Goal: Information Seeking & Learning: Check status

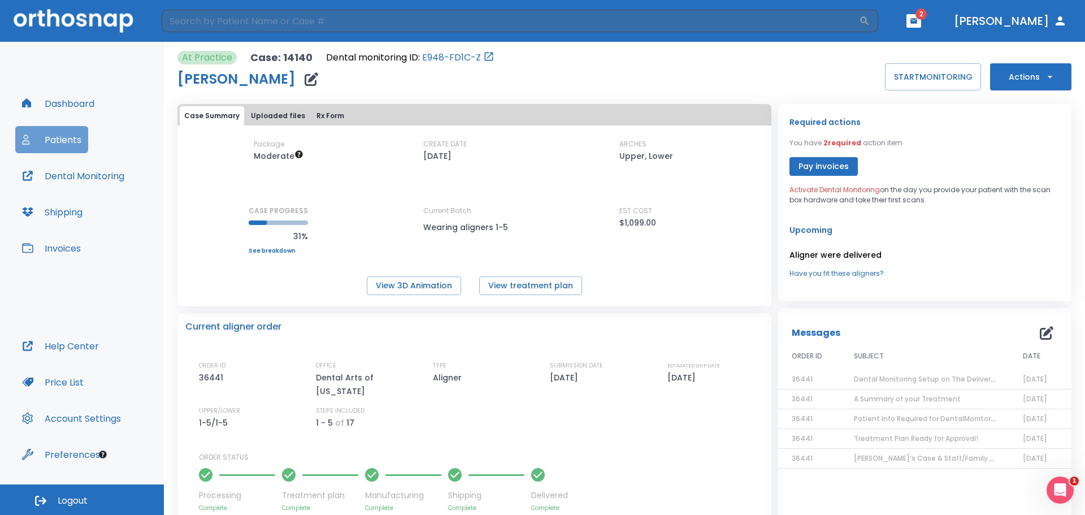
click at [81, 132] on button "Patients" at bounding box center [51, 139] width 73 height 27
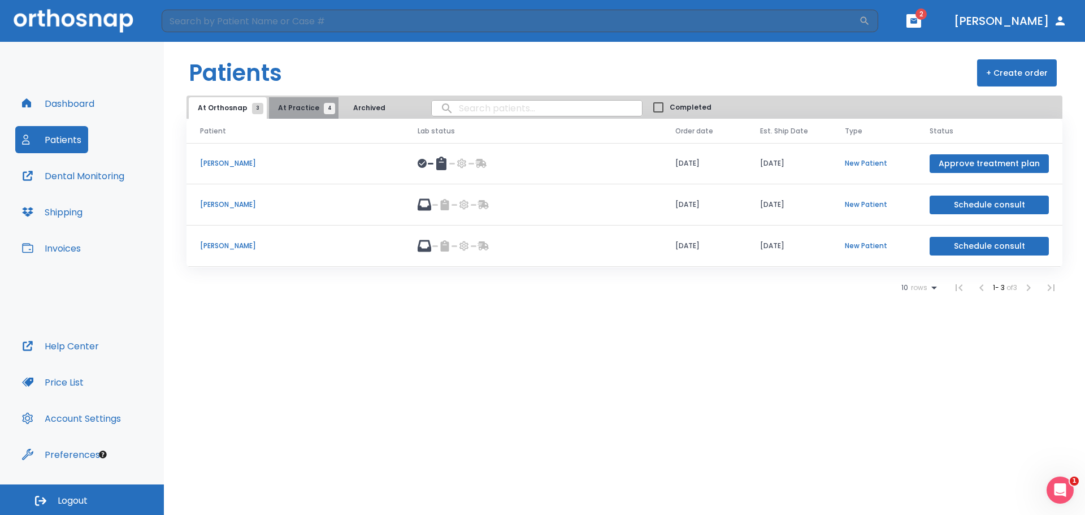
click at [303, 106] on span "At Practice 4" at bounding box center [303, 108] width 51 height 10
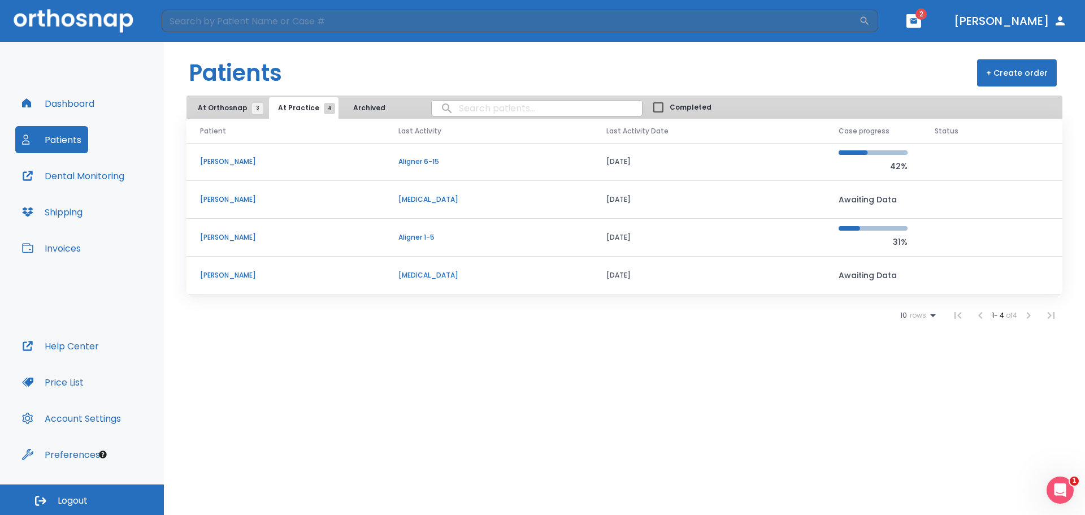
click at [265, 158] on p "Dean Dridi" at bounding box center [285, 162] width 171 height 10
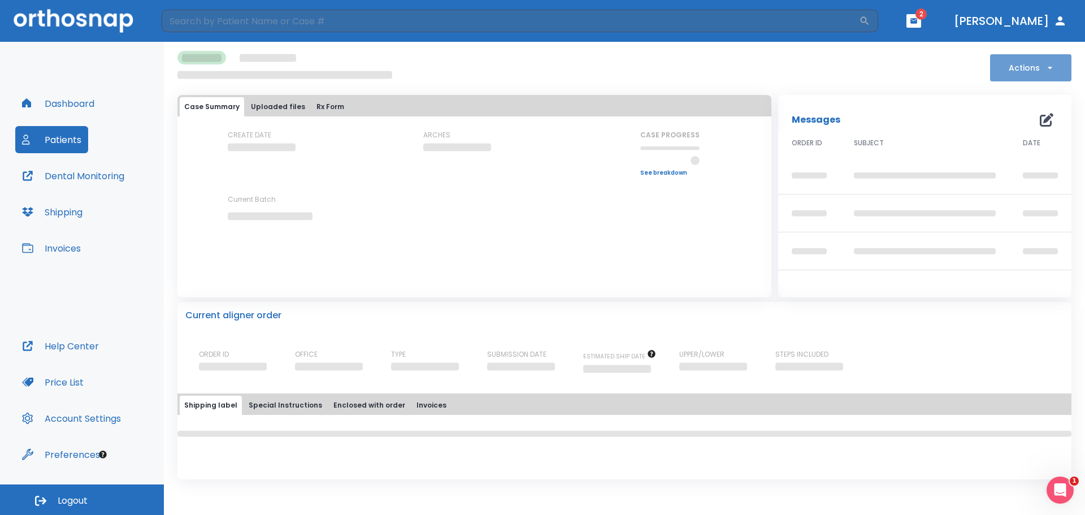
click at [1052, 66] on icon "button" at bounding box center [1050, 67] width 11 height 11
click at [878, 76] on div at bounding box center [542, 257] width 1085 height 515
click at [67, 138] on button "Patients" at bounding box center [51, 139] width 73 height 27
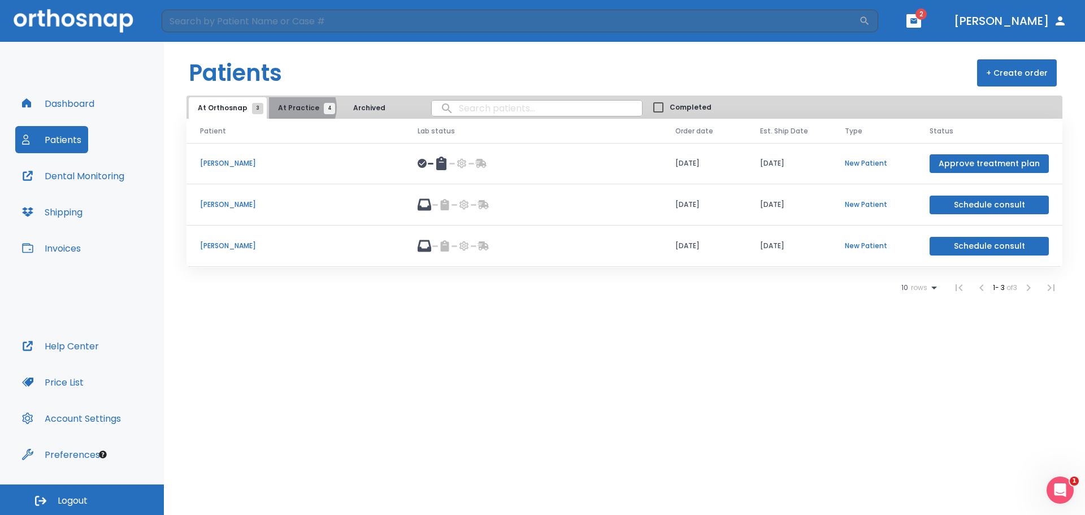
click at [296, 107] on span "At Practice 4" at bounding box center [303, 108] width 51 height 10
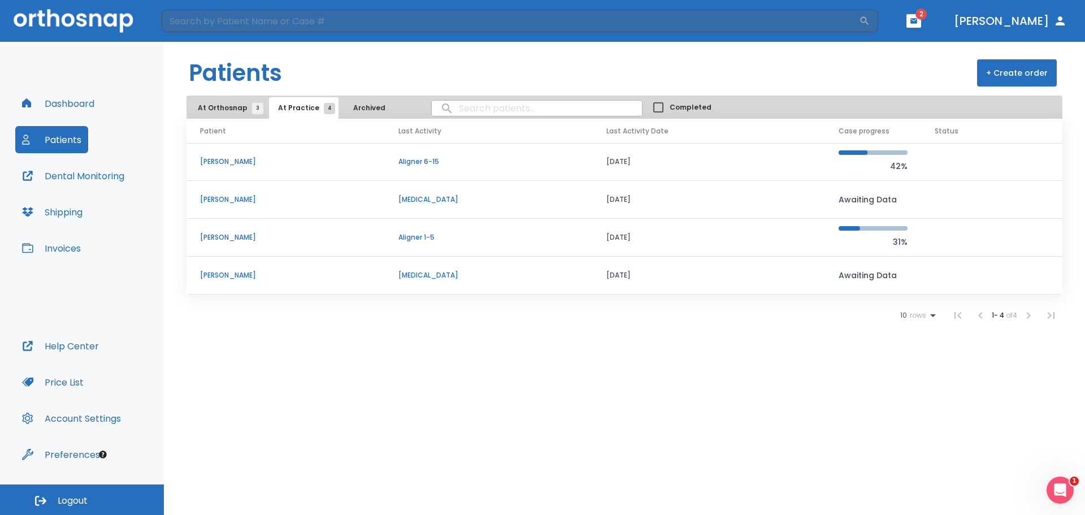
click at [227, 170] on td "Dean Dridi" at bounding box center [286, 162] width 198 height 38
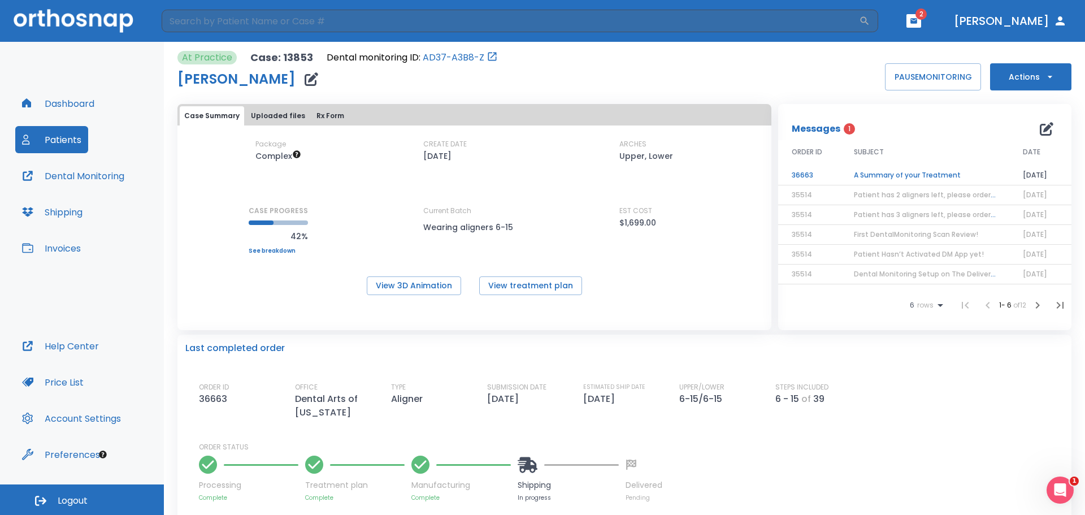
click at [874, 176] on td "A Summary of your Treatment" at bounding box center [925, 176] width 169 height 20
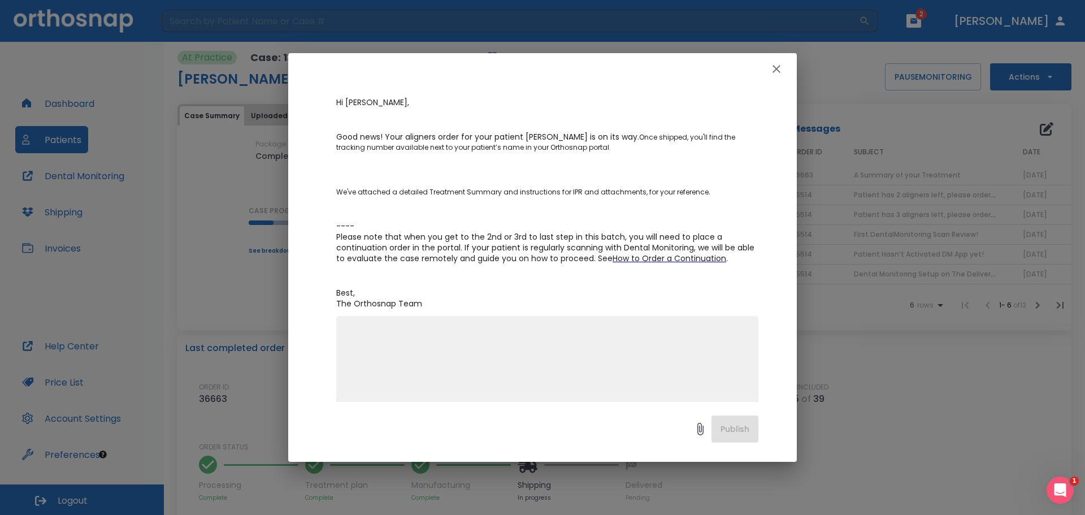
scroll to position [151, 0]
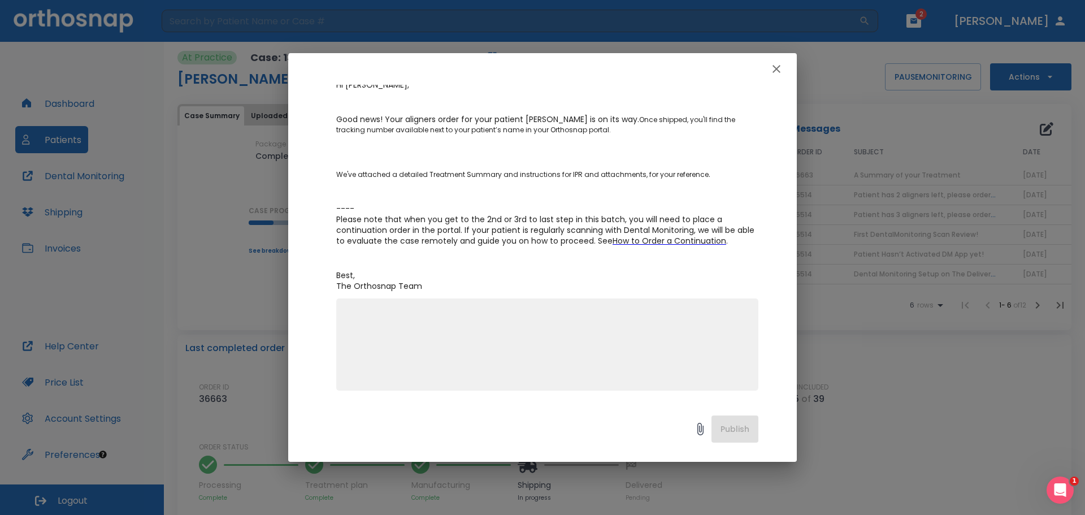
click at [869, 154] on div "A Summary of your Treatment Author Kilcia De Jesus Date 10/03/25 Order ID 36663…" at bounding box center [542, 257] width 1085 height 515
click at [775, 60] on button "button" at bounding box center [776, 69] width 23 height 23
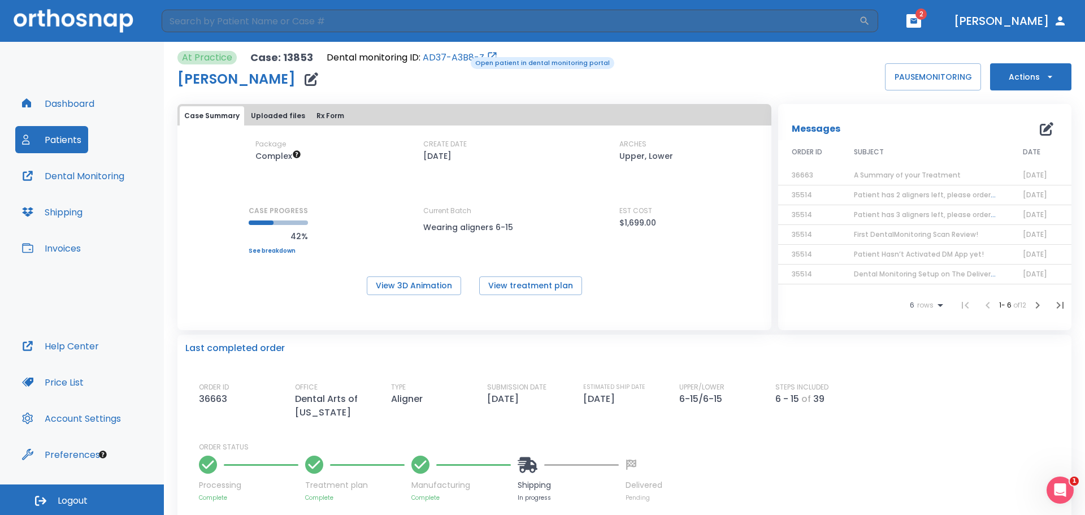
click at [463, 56] on link "AD37-A3B8-Z" at bounding box center [454, 58] width 62 height 14
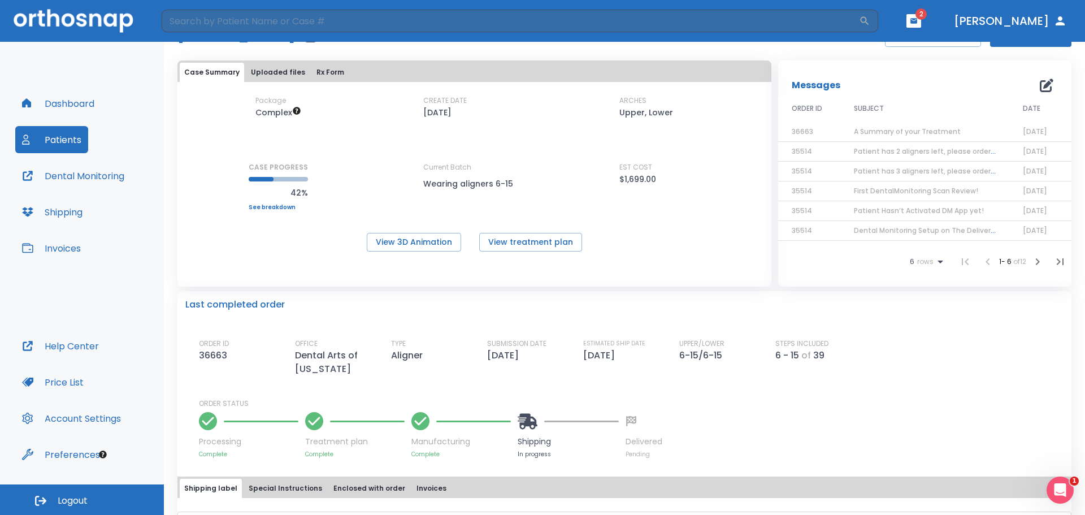
scroll to position [0, 0]
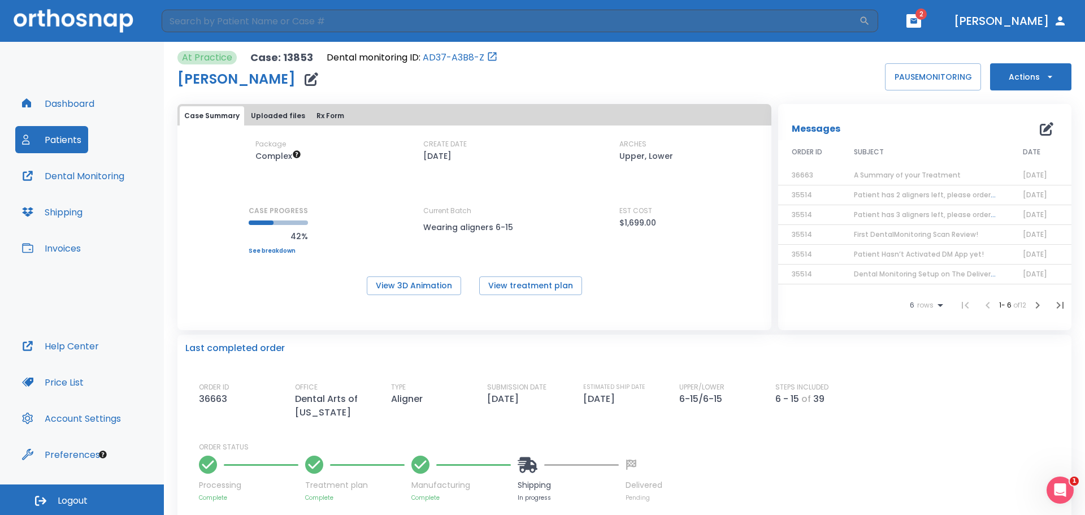
click at [882, 170] on span "A Summary of your Treatment" at bounding box center [907, 175] width 107 height 10
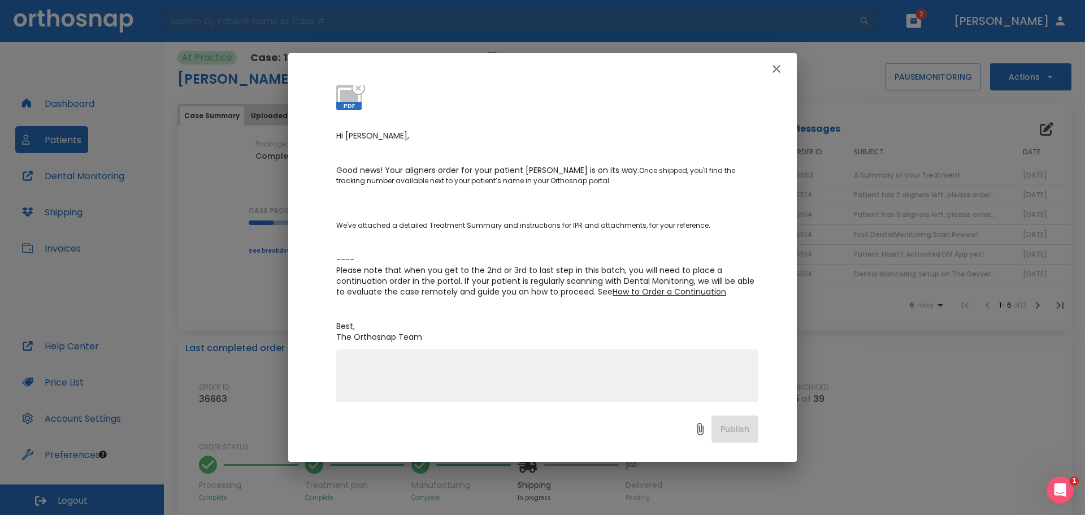
scroll to position [113, 0]
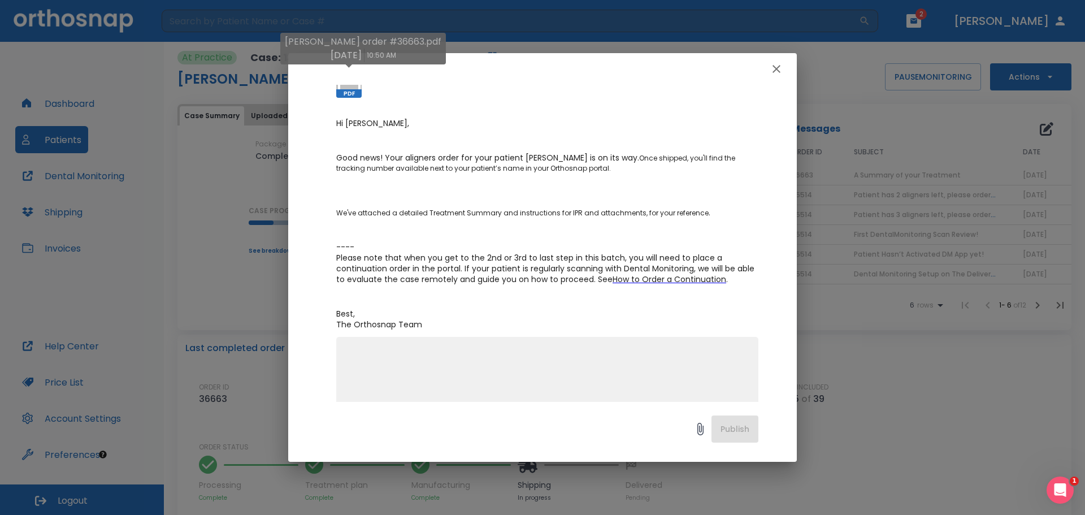
click at [350, 90] on span "PDF" at bounding box center [348, 93] width 25 height 8
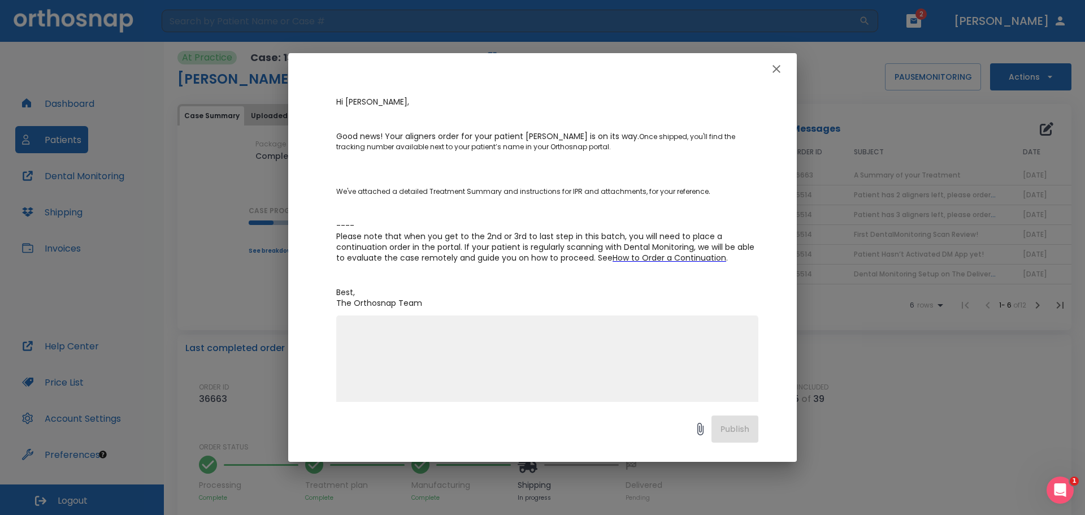
scroll to position [151, 0]
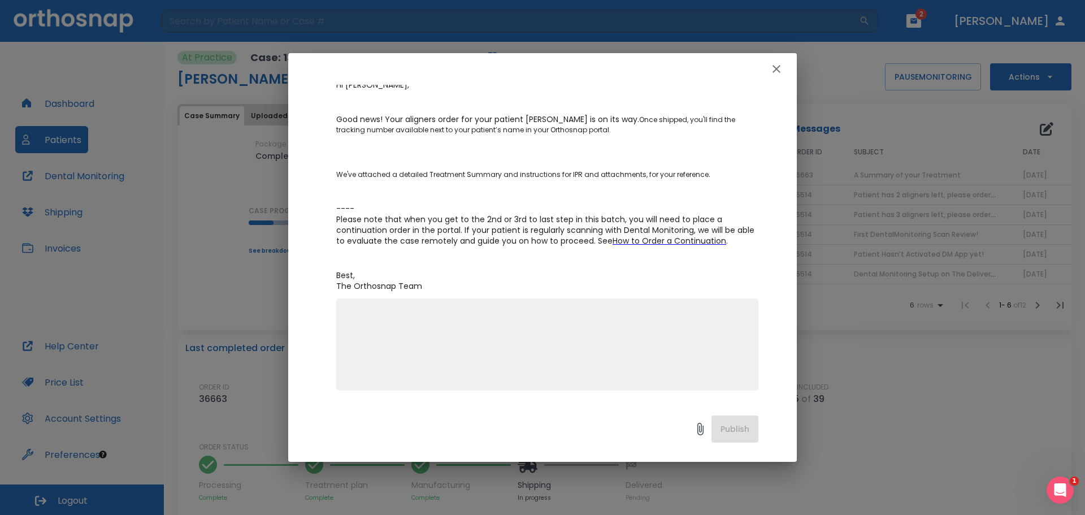
click at [934, 177] on div "A Summary of your Treatment Author Kilcia De Jesus Date 10/03/25 Order ID 36663…" at bounding box center [542, 257] width 1085 height 515
drag, startPoint x: 773, startPoint y: 68, endPoint x: 766, endPoint y: 79, distance: 12.9
click at [773, 68] on icon "button" at bounding box center [777, 69] width 14 height 14
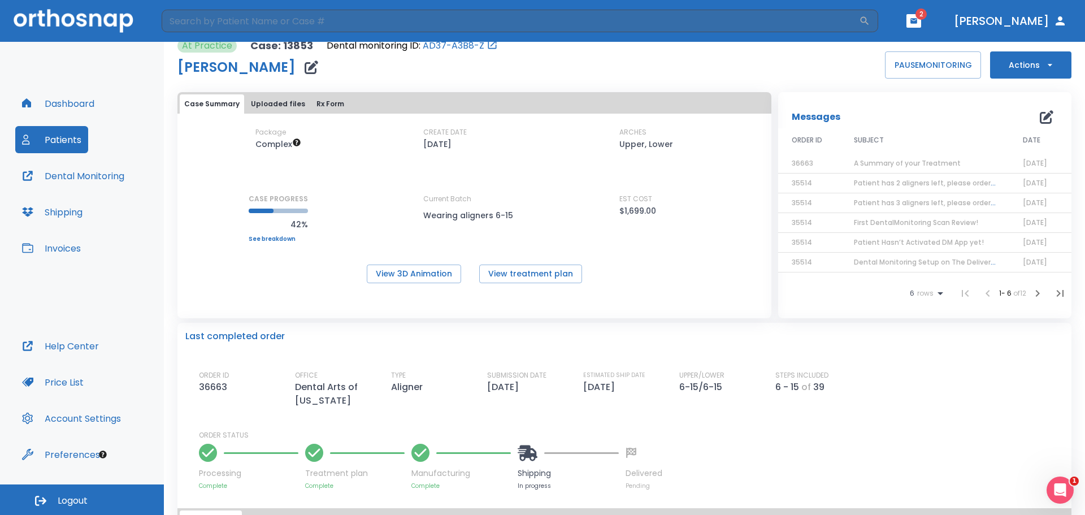
scroll to position [0, 0]
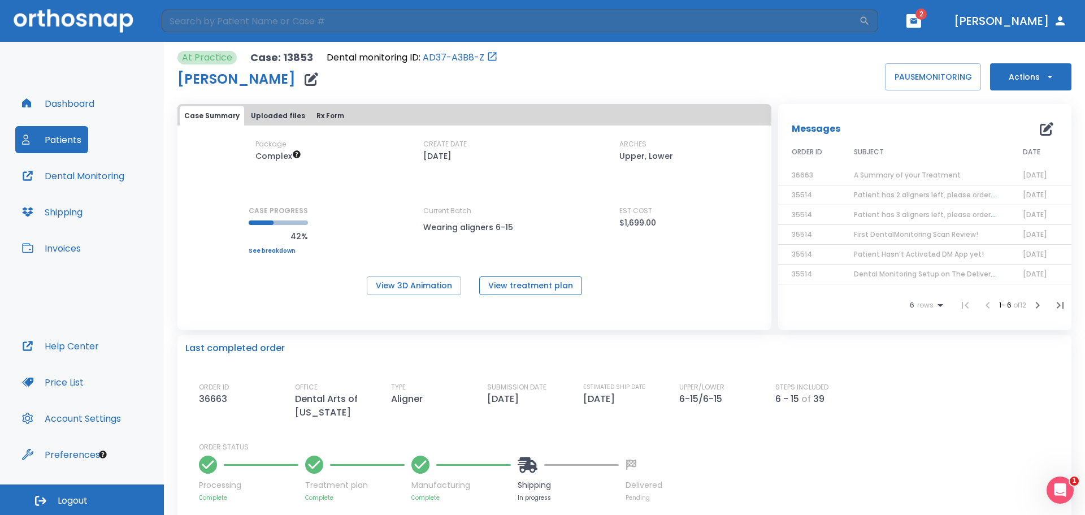
click at [504, 284] on button "View treatment plan" at bounding box center [530, 285] width 103 height 19
click at [89, 92] on button "Dashboard" at bounding box center [58, 103] width 86 height 27
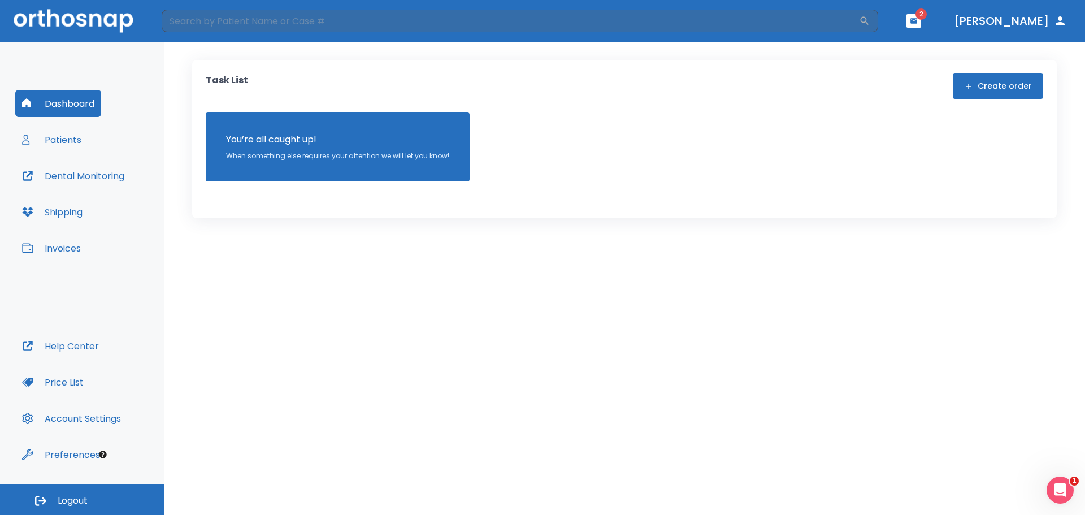
click at [79, 106] on button "Dashboard" at bounding box center [58, 103] width 86 height 27
click at [119, 183] on button "Dental Monitoring" at bounding box center [73, 175] width 116 height 27
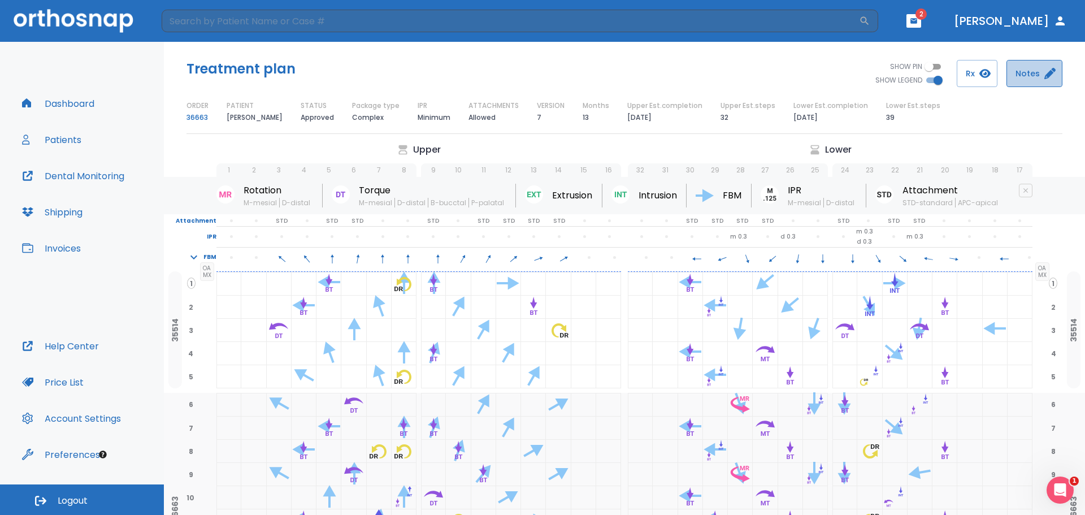
click at [1035, 80] on button "Notes" at bounding box center [1035, 73] width 56 height 27
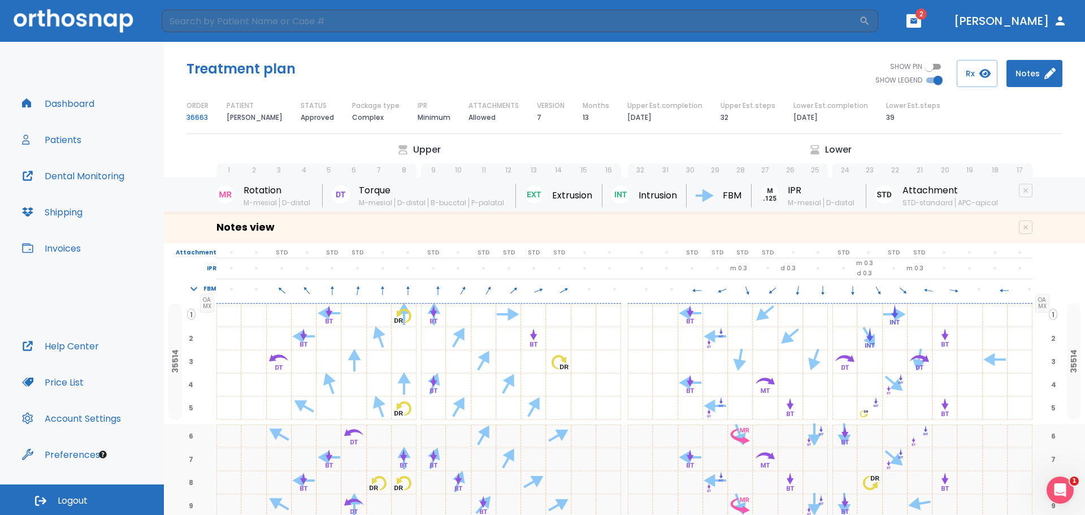
click at [72, 145] on button "Patients" at bounding box center [51, 139] width 73 height 27
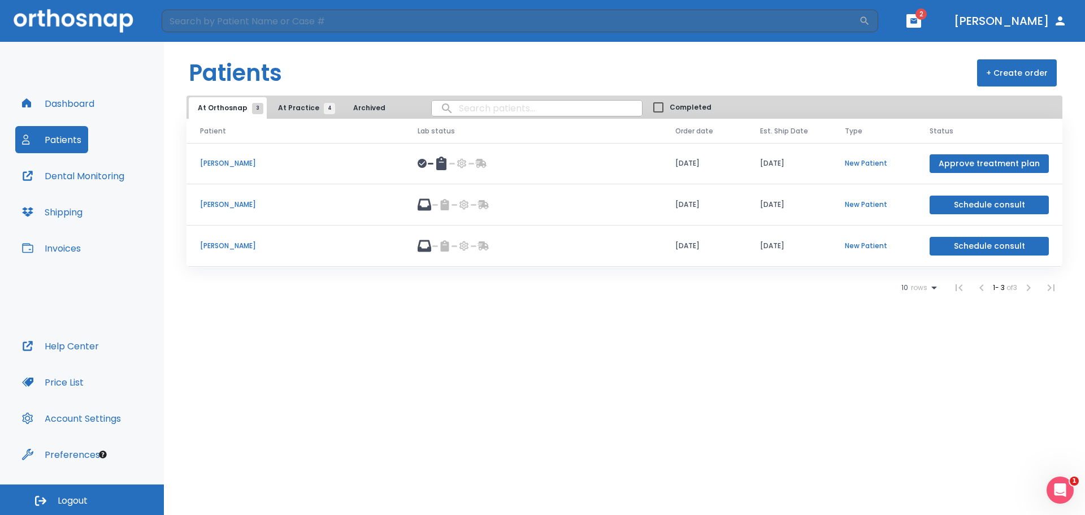
click at [447, 164] on icon at bounding box center [441, 164] width 10 height 14
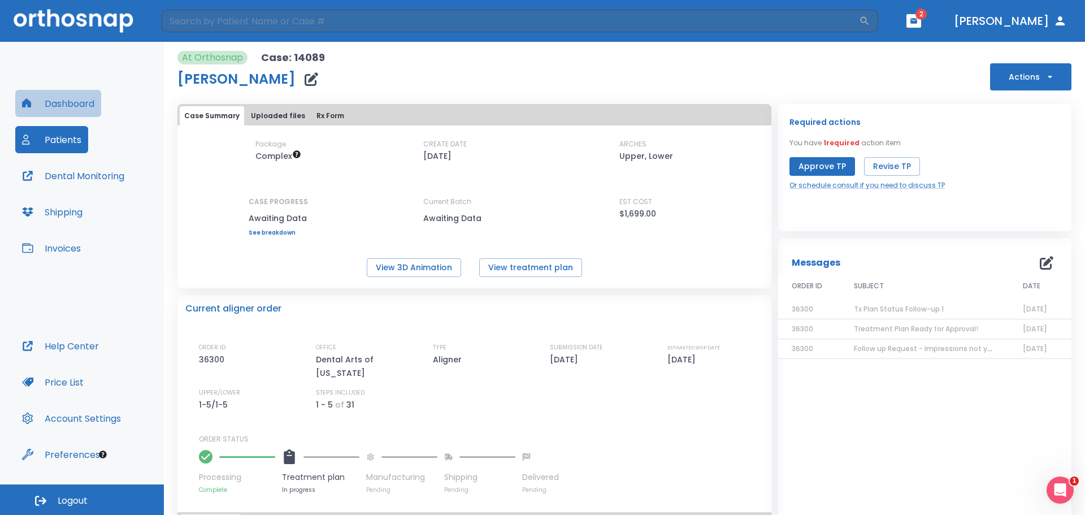
click at [78, 107] on button "Dashboard" at bounding box center [58, 103] width 86 height 27
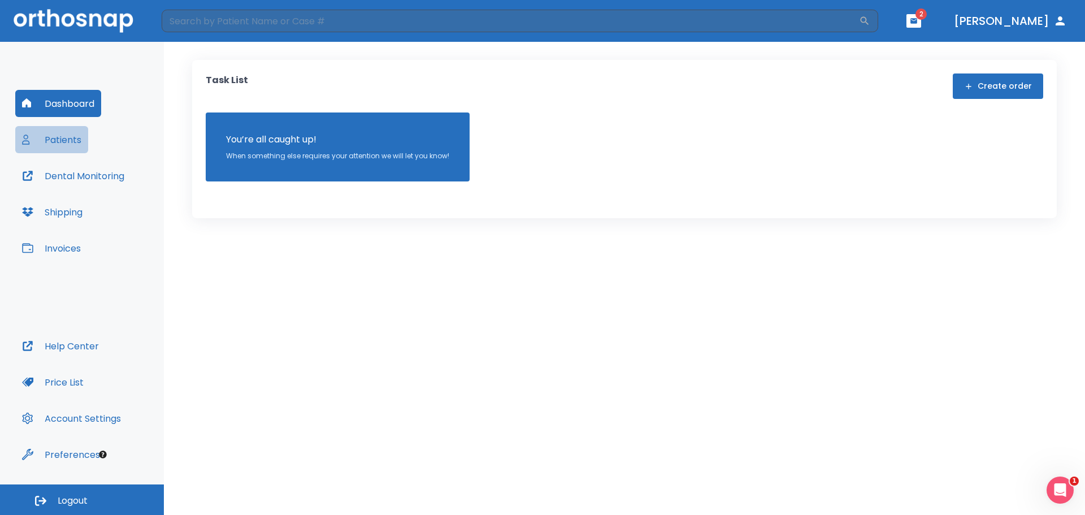
click at [82, 144] on button "Patients" at bounding box center [51, 139] width 73 height 27
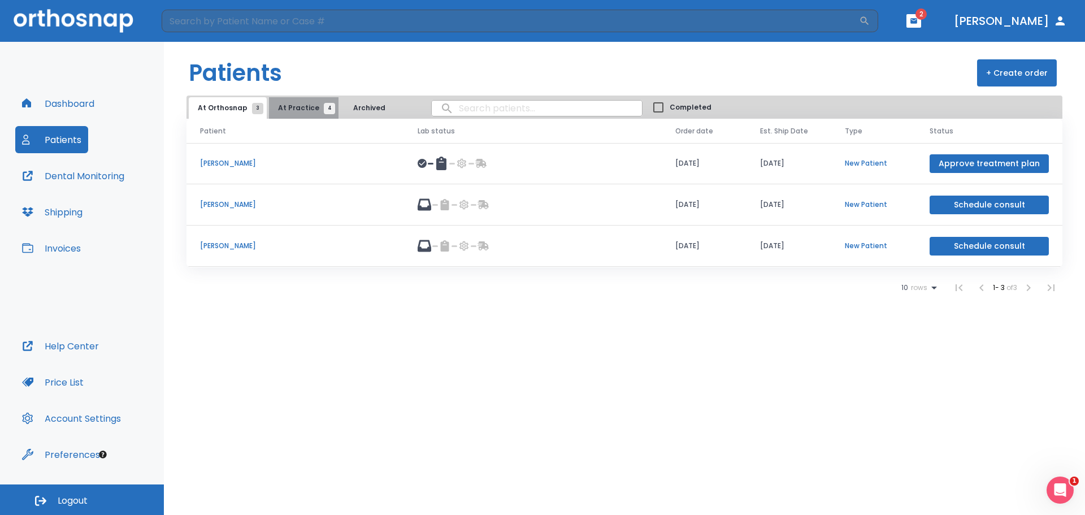
click at [315, 109] on span "At Practice 4" at bounding box center [303, 108] width 51 height 10
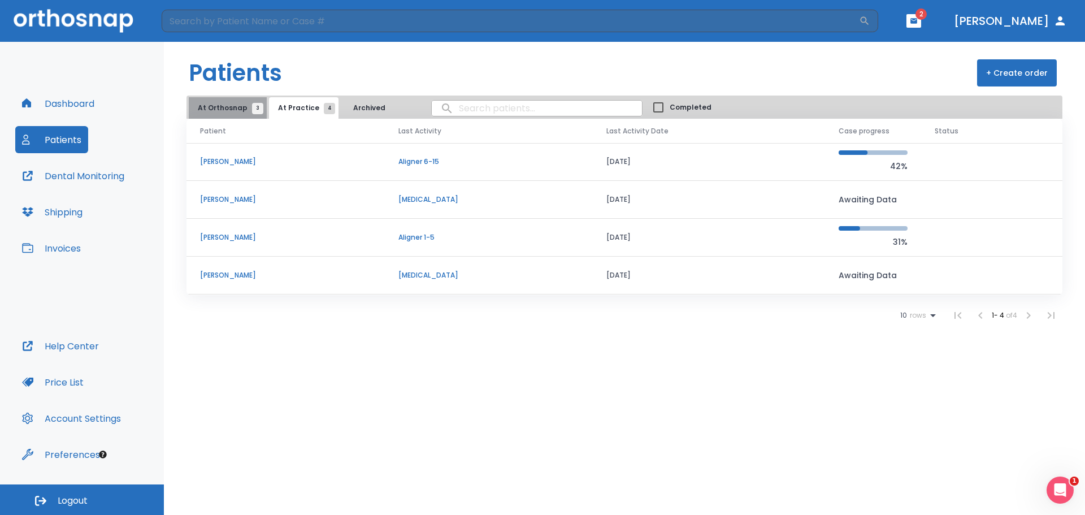
click at [240, 108] on span "At Orthosnap 3" at bounding box center [228, 108] width 60 height 10
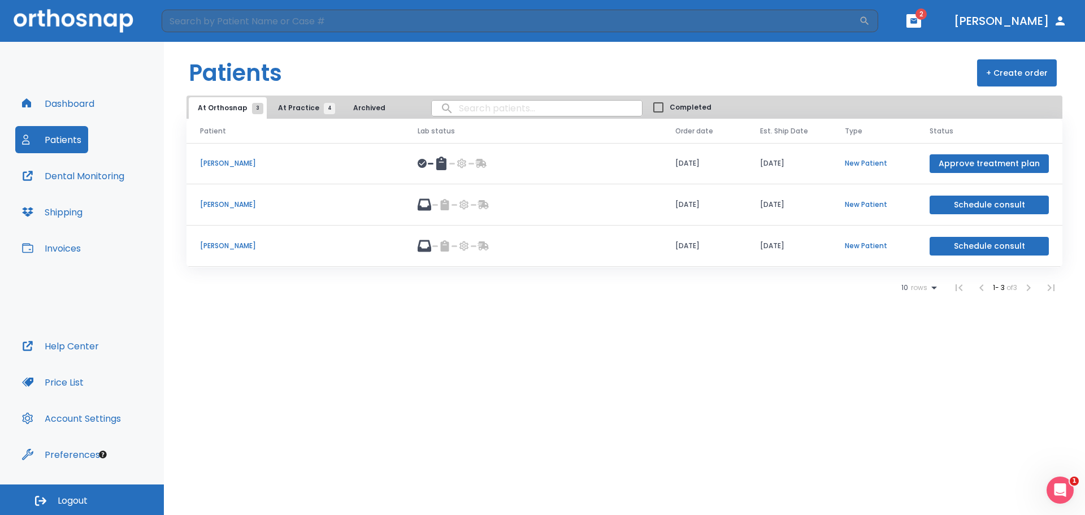
click at [310, 115] on button "At Practice 4" at bounding box center [304, 107] width 70 height 21
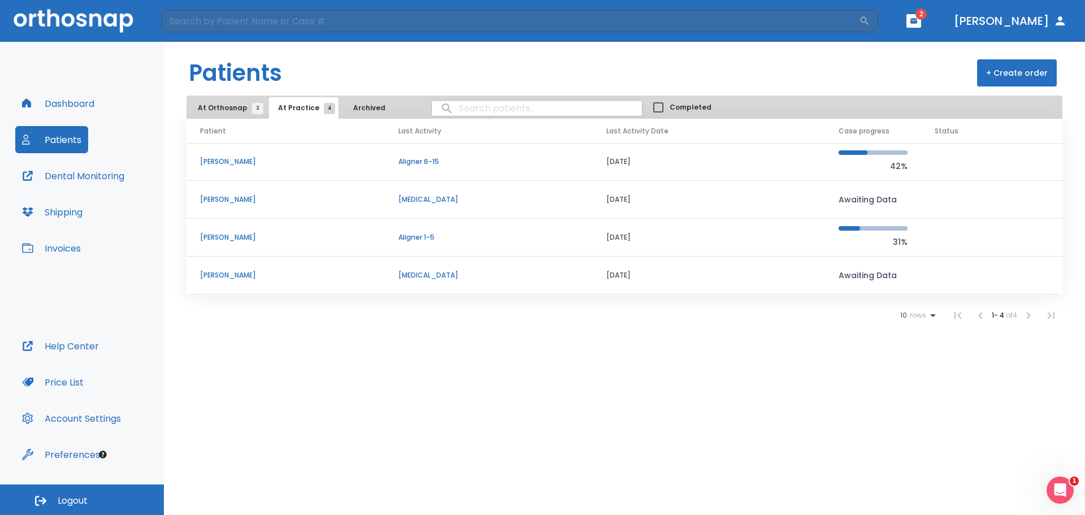
click at [223, 161] on p "Dean Dridi" at bounding box center [285, 162] width 171 height 10
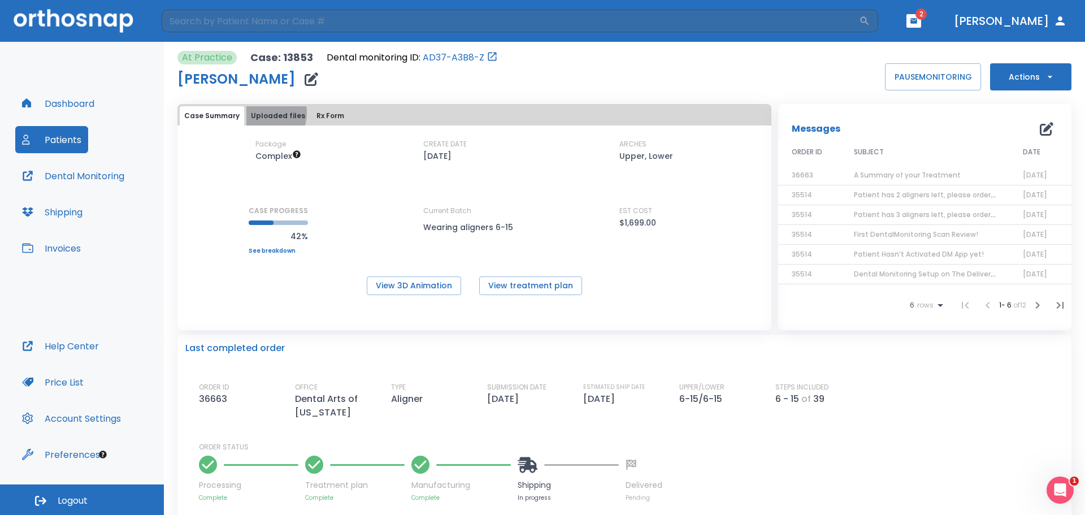
click at [257, 112] on button "Uploaded files" at bounding box center [277, 115] width 63 height 19
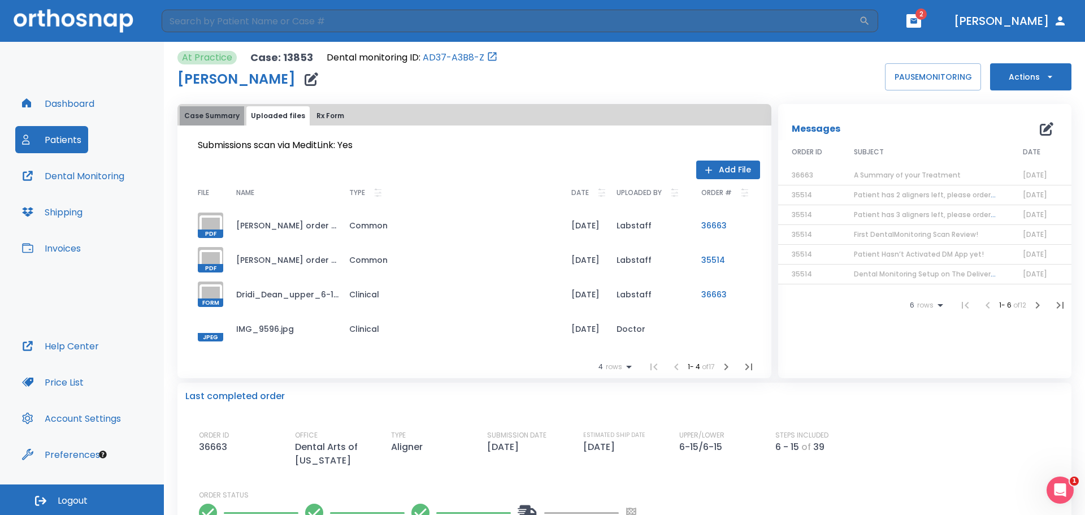
click at [223, 106] on button "Case Summary" at bounding box center [212, 115] width 64 height 19
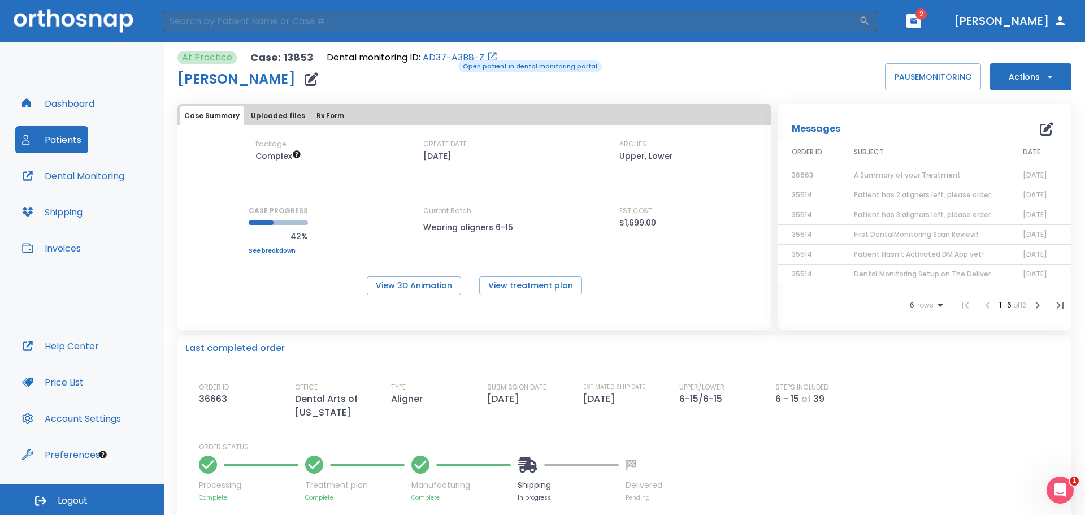
click at [451, 59] on link "AD37-A3B8-Z" at bounding box center [454, 58] width 62 height 14
click at [54, 135] on button "Patients" at bounding box center [51, 139] width 73 height 27
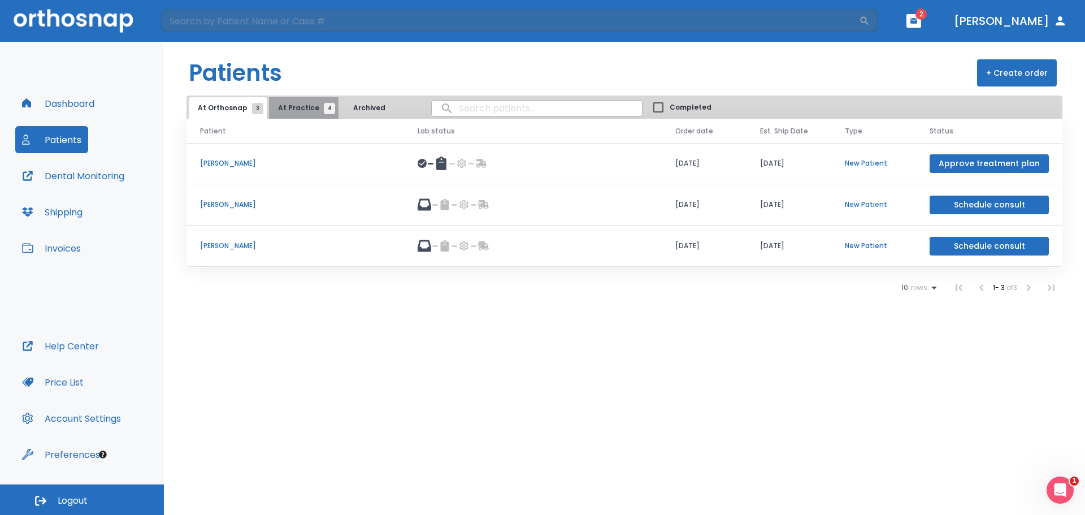
click at [317, 101] on button "At Practice 4" at bounding box center [304, 107] width 70 height 21
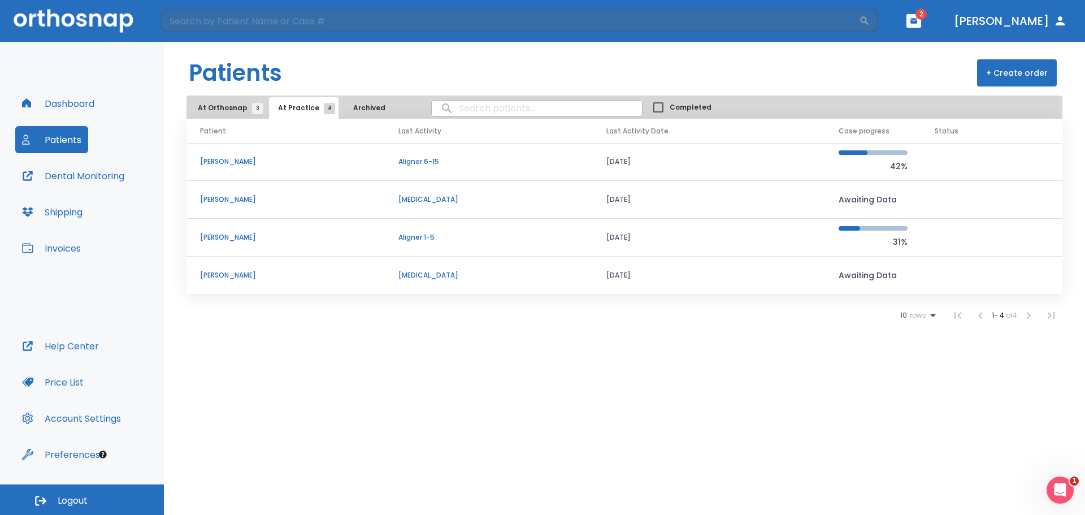
click at [237, 158] on p "Dean Dridi" at bounding box center [285, 162] width 171 height 10
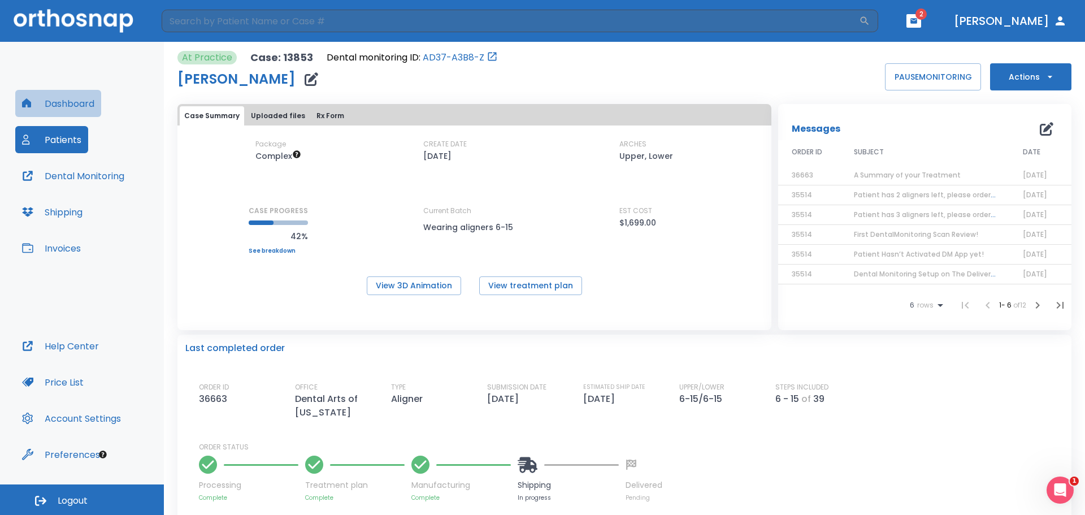
click at [67, 111] on button "Dashboard" at bounding box center [58, 103] width 86 height 27
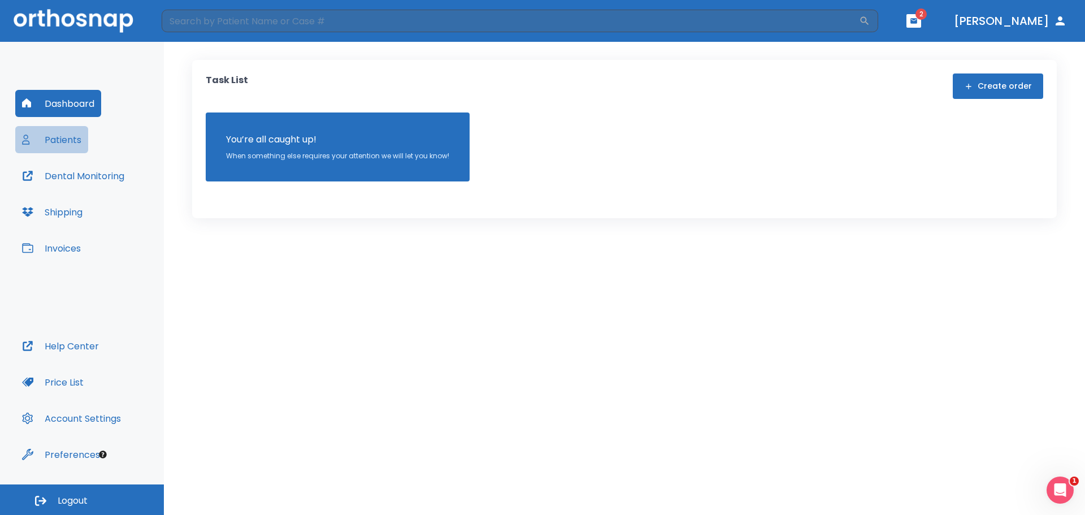
click at [81, 143] on button "Patients" at bounding box center [51, 139] width 73 height 27
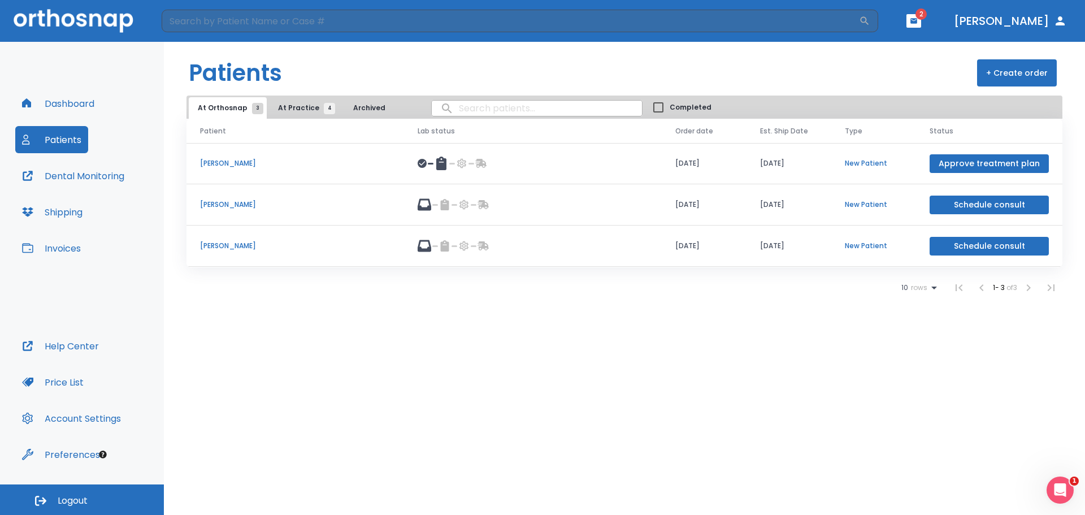
click at [324, 111] on span "4" at bounding box center [329, 108] width 11 height 11
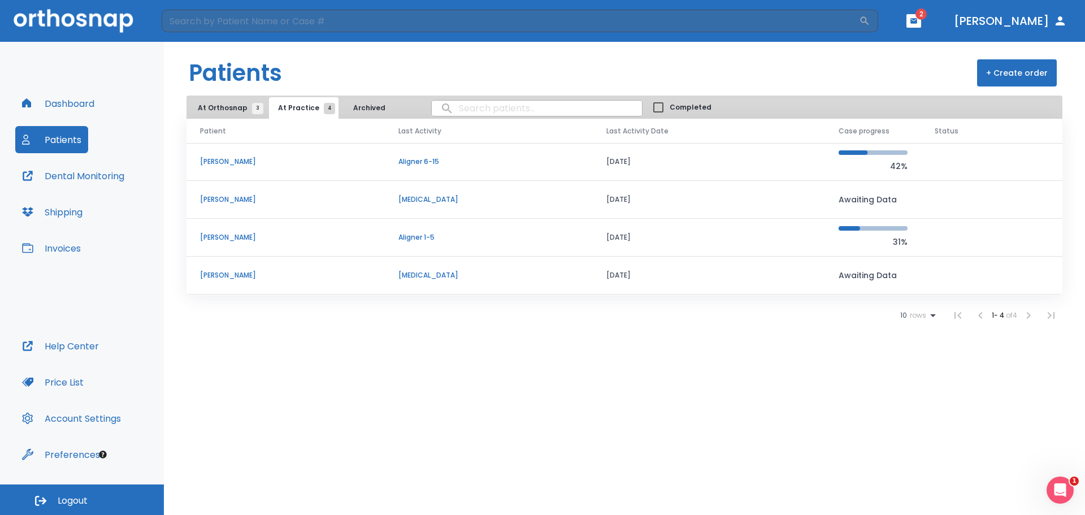
click at [455, 159] on p "Aligner 6-15" at bounding box center [489, 162] width 181 height 10
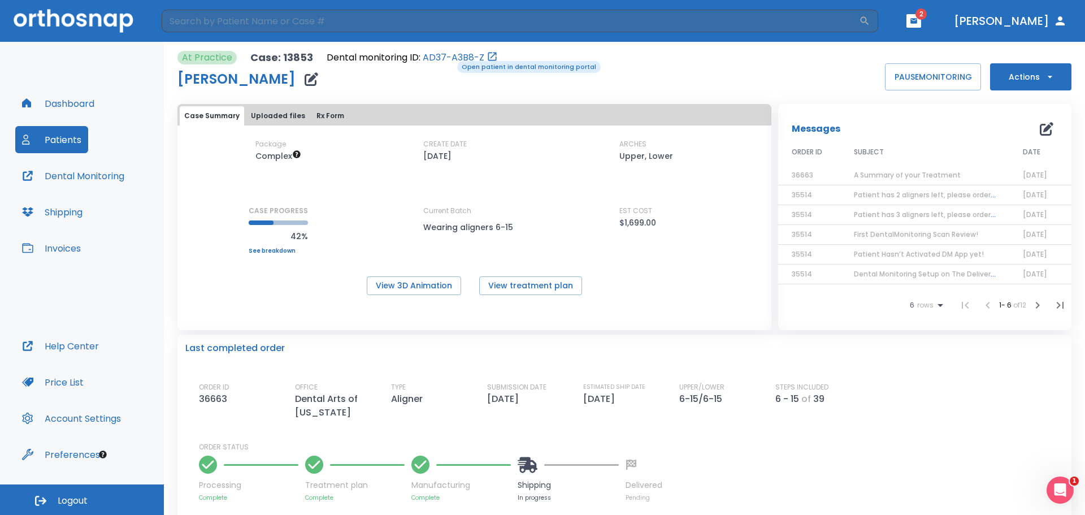
click at [449, 60] on link "AD37-A3B8-Z" at bounding box center [454, 58] width 62 height 14
click at [905, 175] on span "A Summary of your Treatment" at bounding box center [907, 175] width 107 height 10
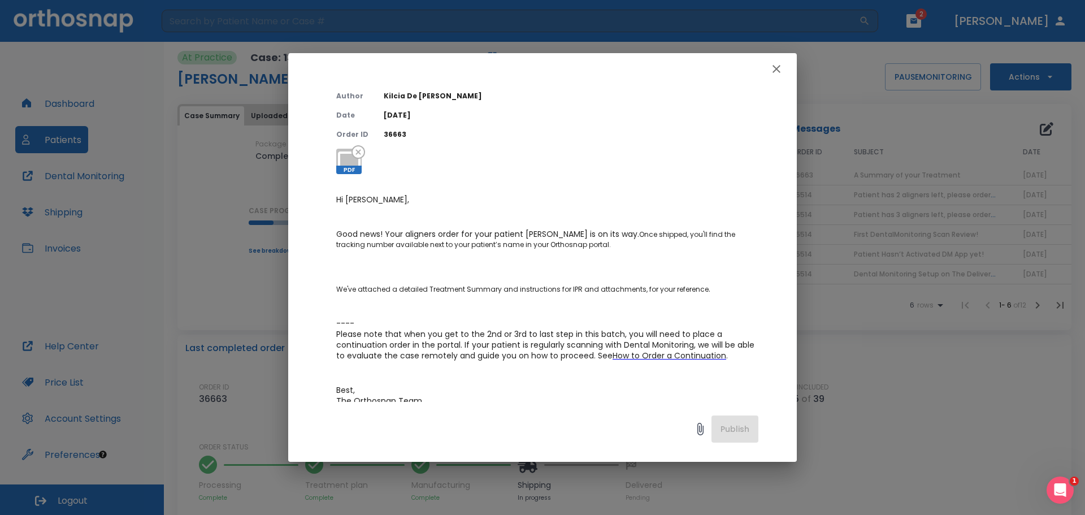
scroll to position [57, 0]
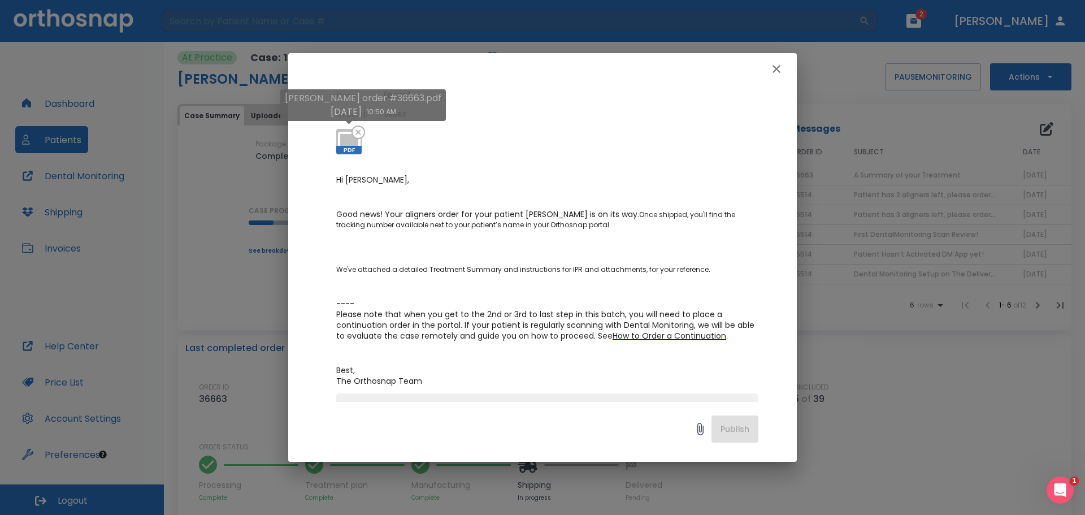
click at [348, 139] on icon at bounding box center [349, 141] width 27 height 27
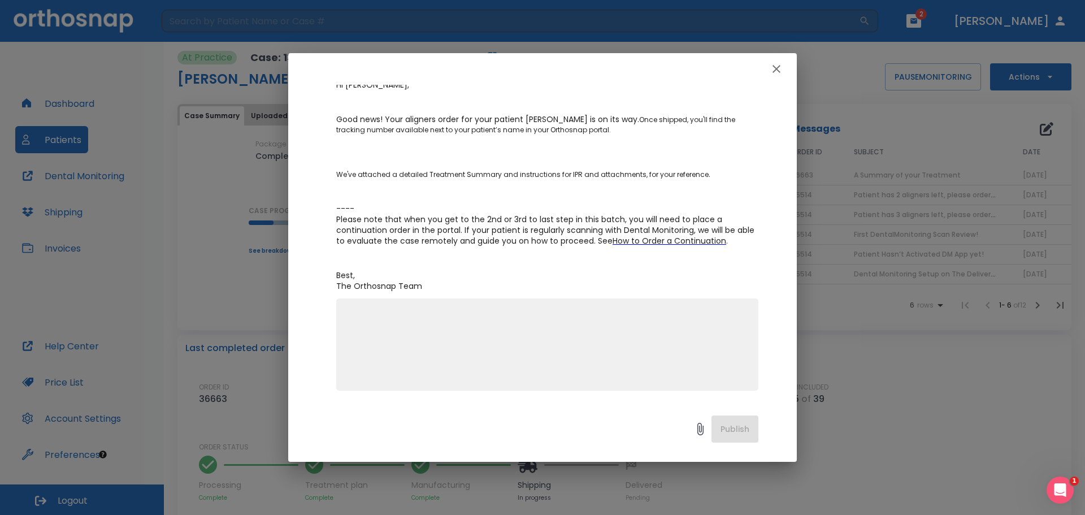
scroll to position [0, 0]
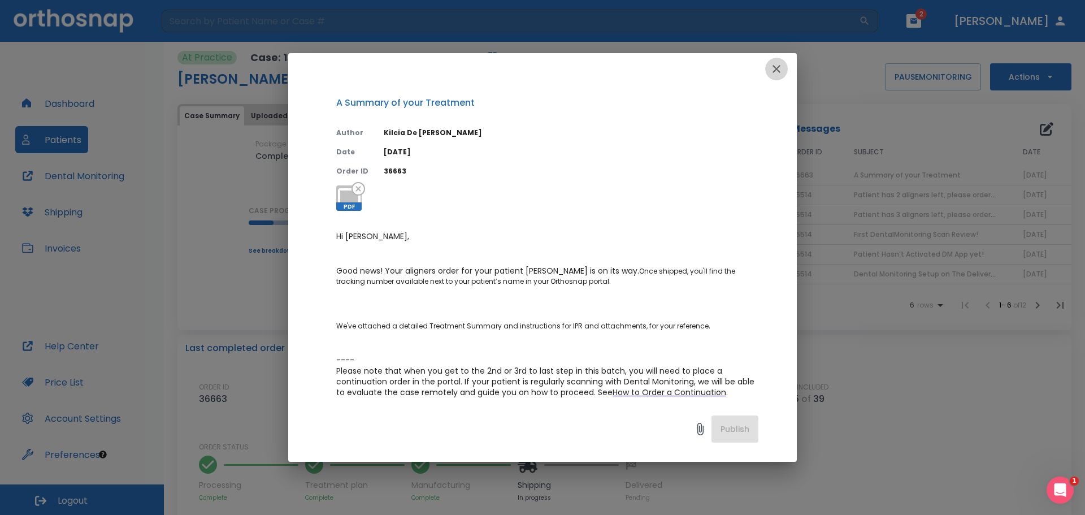
click at [774, 70] on icon "button" at bounding box center [777, 69] width 14 height 14
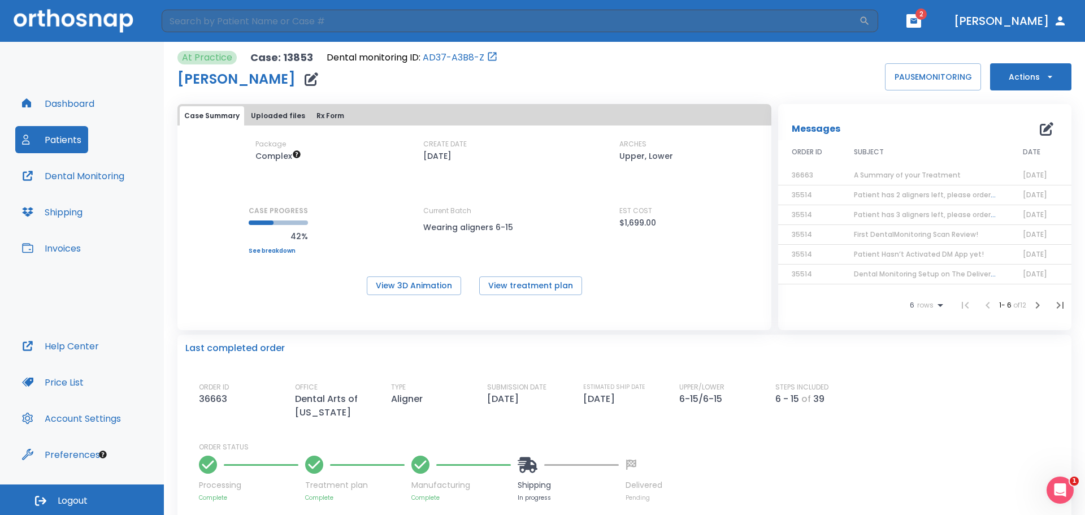
click at [99, 106] on button "Dashboard" at bounding box center [58, 103] width 86 height 27
